Goal: Transaction & Acquisition: Purchase product/service

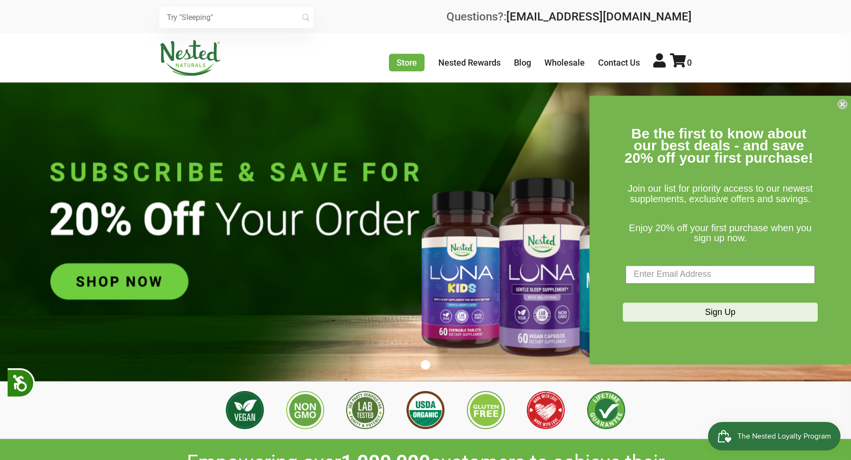
scroll to position [0, 167]
click at [842, 104] on icon "Close dialog" at bounding box center [843, 104] width 4 height 4
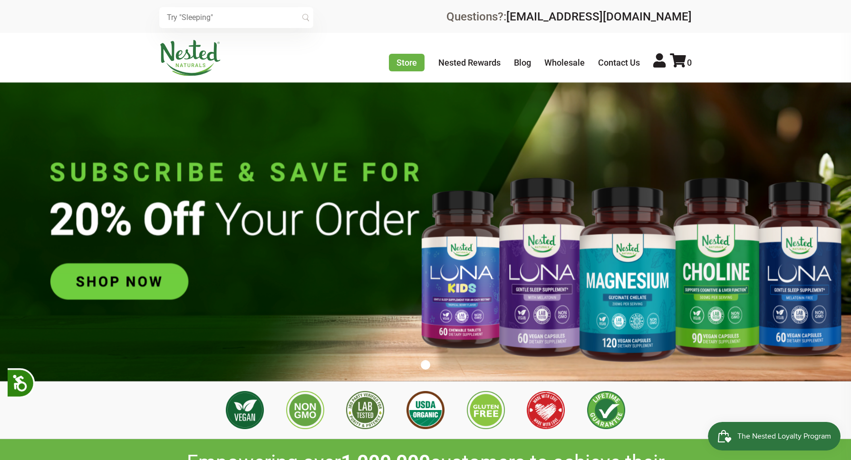
scroll to position [0, 334]
click at [536, 278] on img at bounding box center [425, 231] width 851 height 299
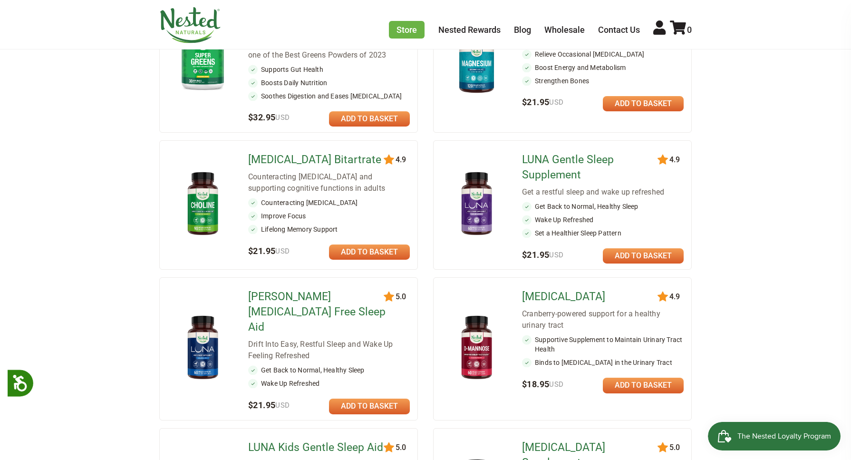
scroll to position [243, 0]
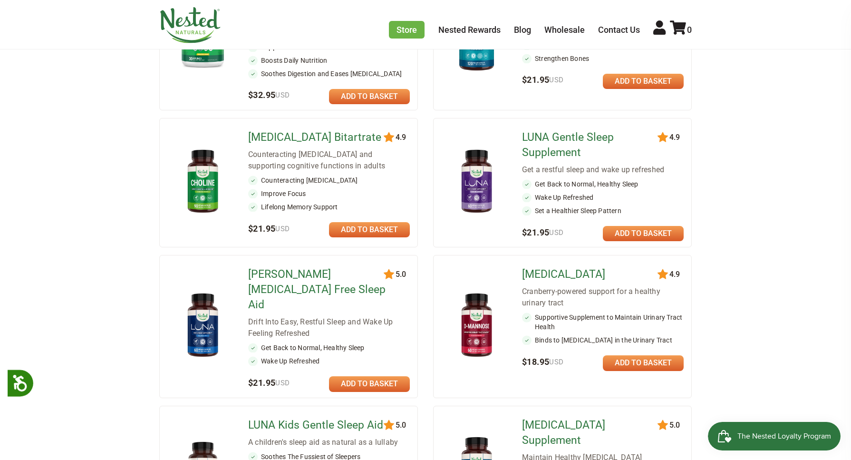
click at [643, 231] on link at bounding box center [643, 233] width 81 height 15
click at [624, 231] on link at bounding box center [643, 233] width 81 height 15
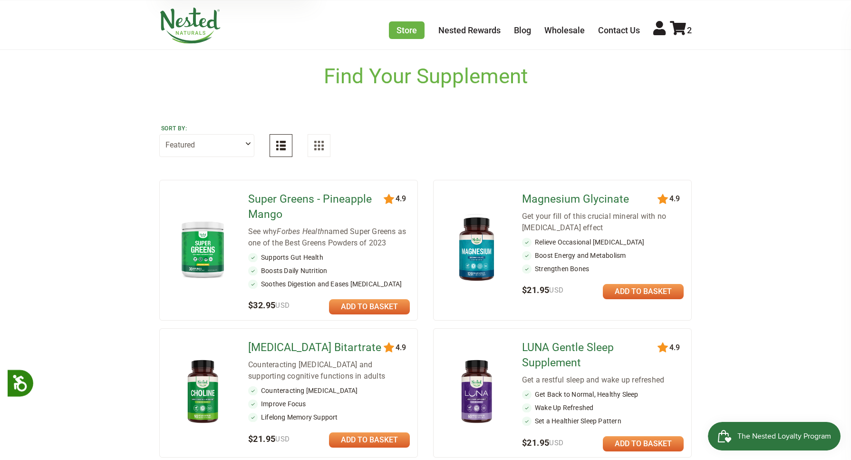
scroll to position [49, 0]
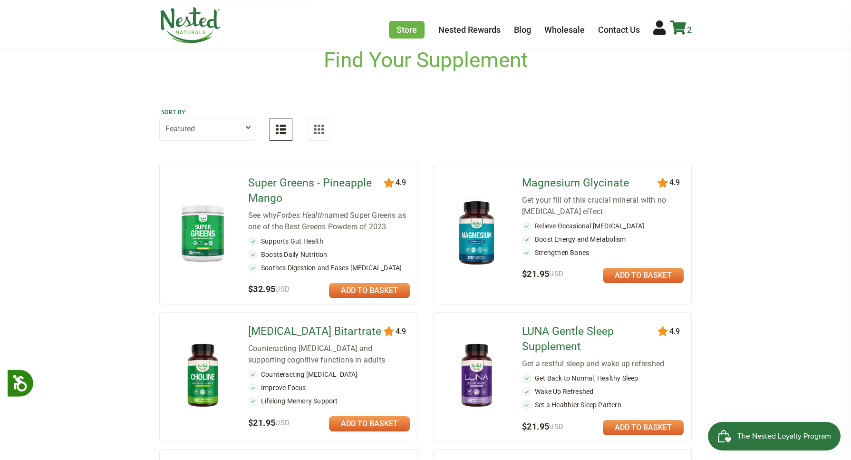
click at [680, 26] on icon at bounding box center [678, 27] width 16 height 14
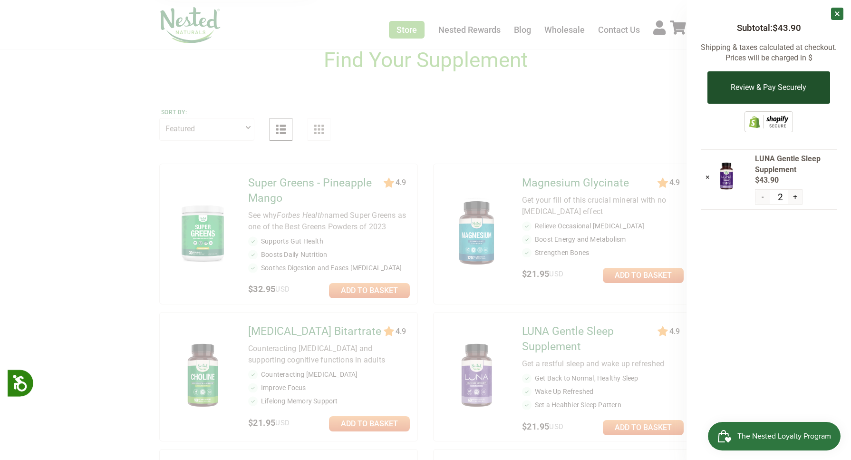
click at [773, 84] on button "Review & Pay Securely" at bounding box center [769, 87] width 122 height 32
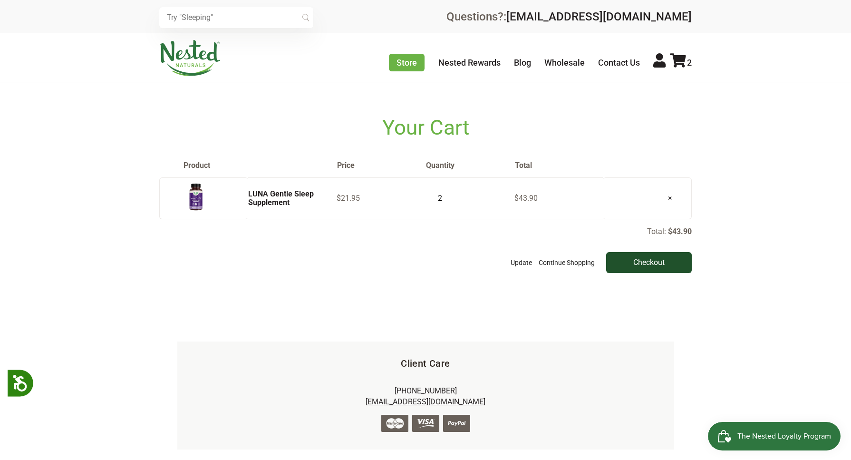
click at [659, 254] on input "Checkout" at bounding box center [649, 262] width 86 height 21
